Goal: Task Accomplishment & Management: Use online tool/utility

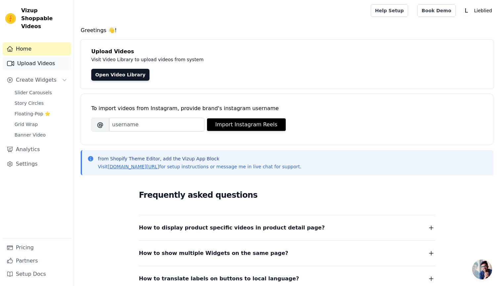
click at [53, 57] on link "Upload Videos" at bounding box center [37, 63] width 68 height 13
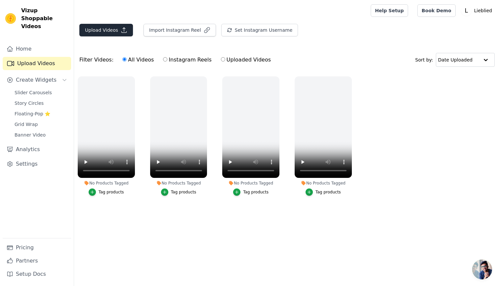
click at [103, 26] on button "Upload Videos" at bounding box center [106, 30] width 54 height 13
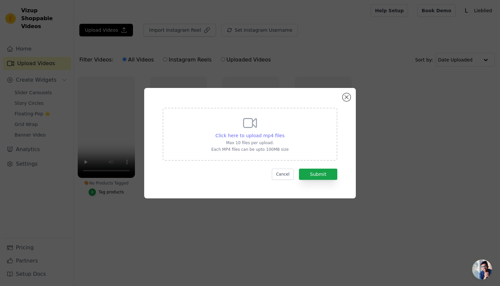
click at [264, 133] on span "Click here to upload mp4 files" at bounding box center [250, 135] width 69 height 5
click at [284, 132] on input "Click here to upload mp4 files Max 10 files per upload. Each MP4 files can be u…" at bounding box center [284, 132] width 0 height 0
click at [252, 131] on div "Click here to upload mp4 files Max 10 files per upload. Each MP4 files can be u…" at bounding box center [249, 133] width 77 height 37
click at [284, 132] on input "Click here to upload mp4 files Max 10 files per upload. Each MP4 files can be u…" at bounding box center [284, 132] width 0 height 0
click at [348, 97] on button "Close modal" at bounding box center [347, 97] width 8 height 8
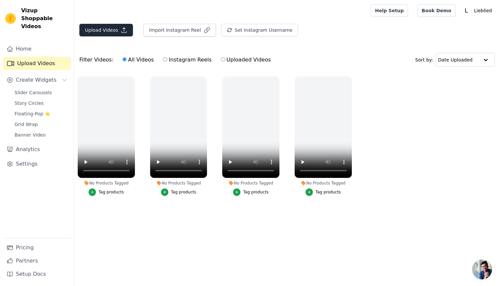
click at [104, 26] on button "Upload Videos" at bounding box center [106, 30] width 54 height 13
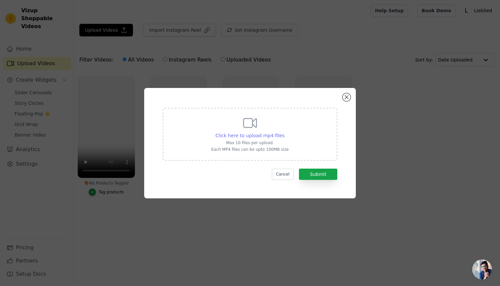
click at [259, 134] on span "Click here to upload mp4 files" at bounding box center [250, 135] width 69 height 5
click at [284, 132] on input "Click here to upload mp4 files Max 10 files per upload. Each MP4 files can be u…" at bounding box center [284, 132] width 0 height 0
click at [287, 176] on button "Cancel" at bounding box center [283, 174] width 22 height 11
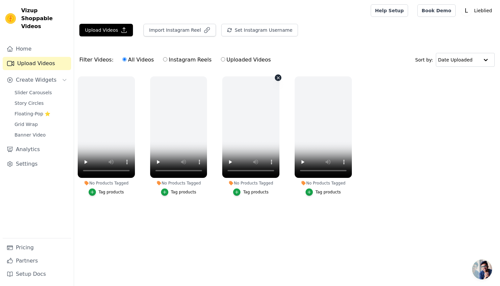
click at [256, 124] on video at bounding box center [250, 127] width 57 height 102
click at [232, 82] on video at bounding box center [250, 127] width 57 height 102
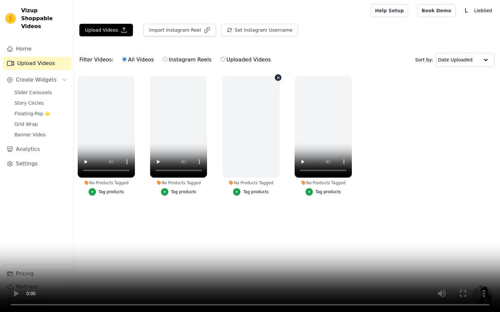
click at [286, 286] on video at bounding box center [250, 156] width 500 height 312
click at [306, 286] on video at bounding box center [250, 156] width 500 height 312
click at [161, 102] on video at bounding box center [250, 156] width 500 height 312
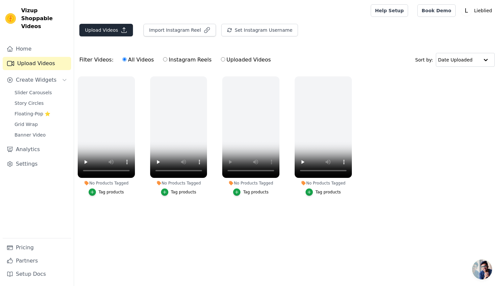
click at [117, 34] on button "Upload Videos" at bounding box center [106, 30] width 54 height 13
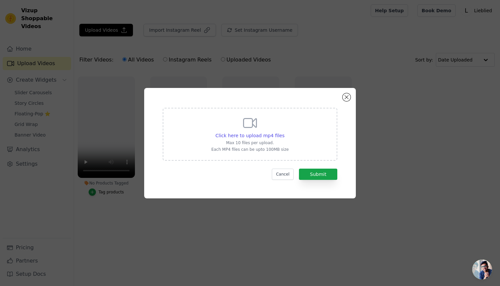
click at [251, 131] on div "Click here to upload mp4 files Max 10 files per upload. Each MP4 files can be u…" at bounding box center [249, 133] width 77 height 37
click at [284, 132] on input "Click here to upload mp4 files Max 10 files per upload. Each MP4 files can be u…" at bounding box center [284, 132] width 0 height 0
type input "C:\fakepath\Video-marcus(1).mp4"
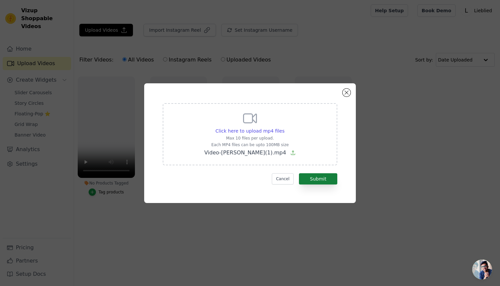
click at [325, 183] on button "Submit" at bounding box center [318, 178] width 38 height 11
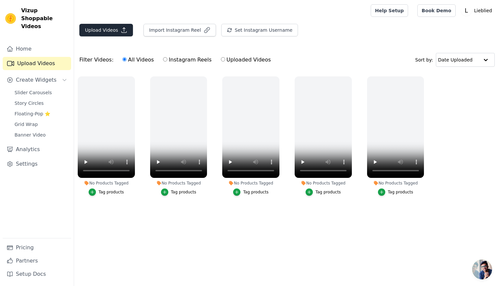
click at [117, 28] on button "Upload Videos" at bounding box center [106, 30] width 54 height 13
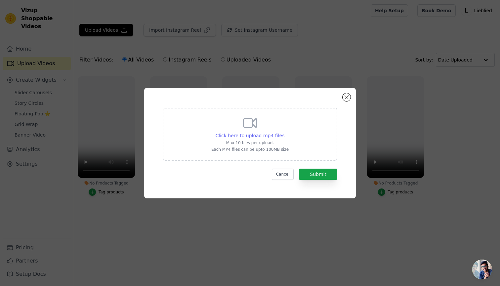
click at [254, 132] on div "Click here to upload mp4 files" at bounding box center [250, 135] width 69 height 7
click at [284, 132] on input "Click here to upload mp4 files Max 10 files per upload. Each MP4 files can be u…" at bounding box center [284, 132] width 0 height 0
type input "C:\fakepath\Video-sont to wife-with tuto.mp4"
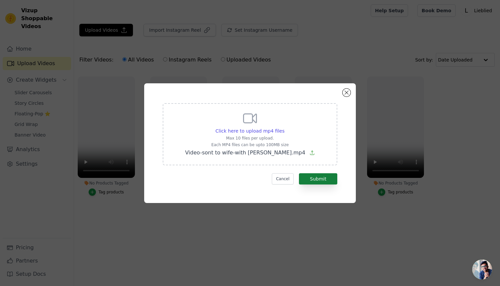
click at [326, 176] on button "Submit" at bounding box center [318, 178] width 38 height 11
